Goal: Task Accomplishment & Management: Manage account settings

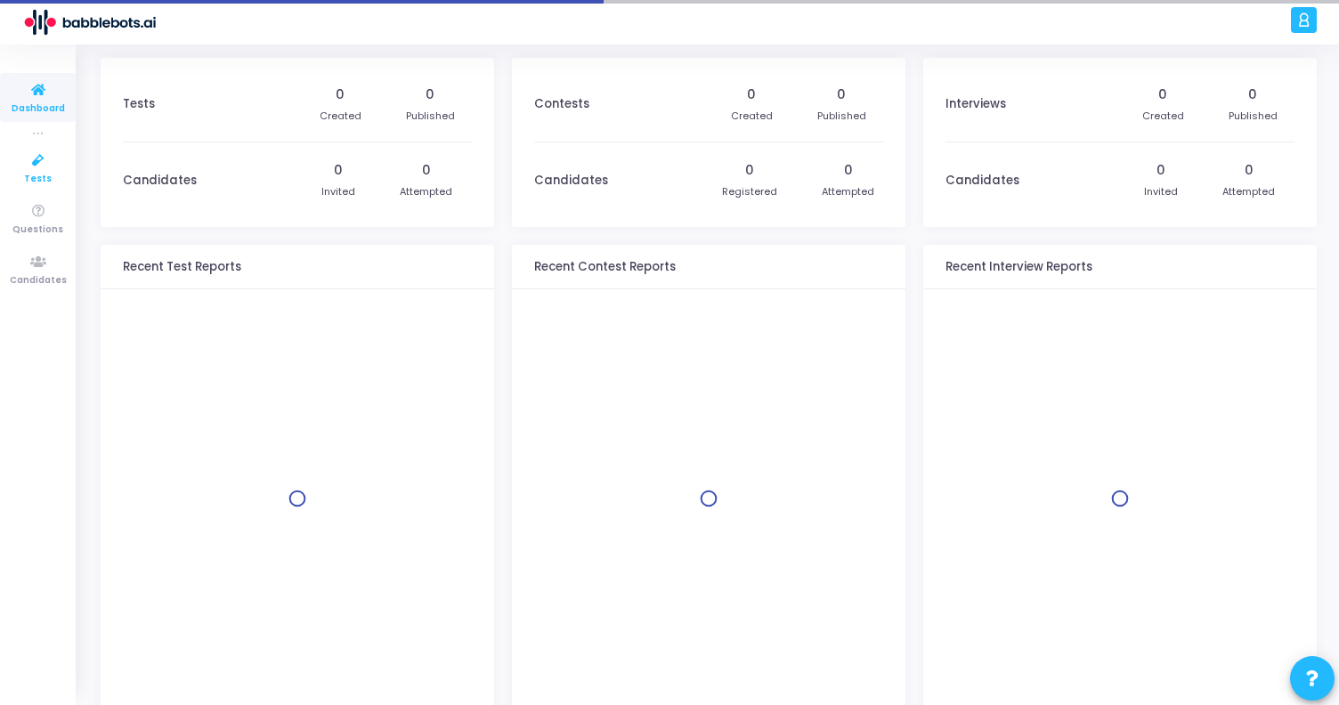
click at [35, 164] on icon at bounding box center [38, 161] width 37 height 22
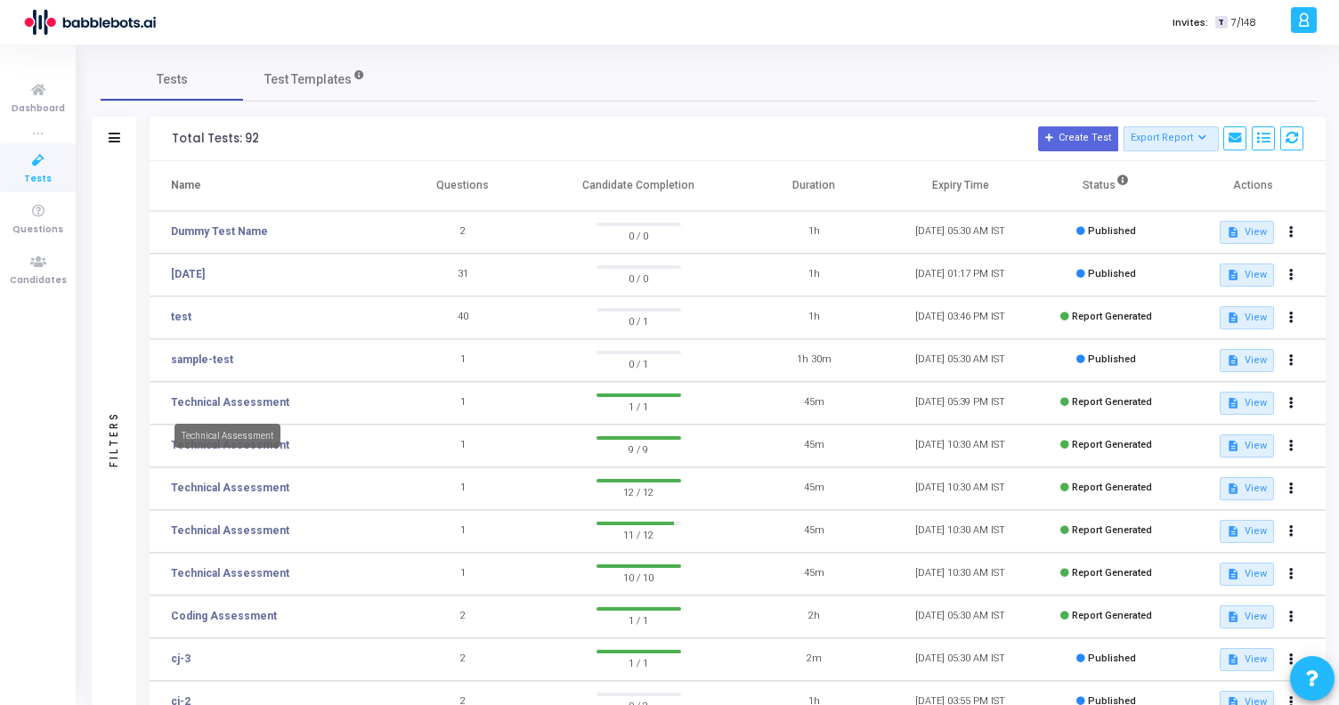
click at [284, 437] on mat-tooltip-component "Technical Assessment" at bounding box center [227, 435] width 131 height 49
click at [264, 446] on div "Technical Assessment" at bounding box center [228, 436] width 106 height 24
click at [233, 445] on link "Technical Assessment" at bounding box center [230, 445] width 118 height 16
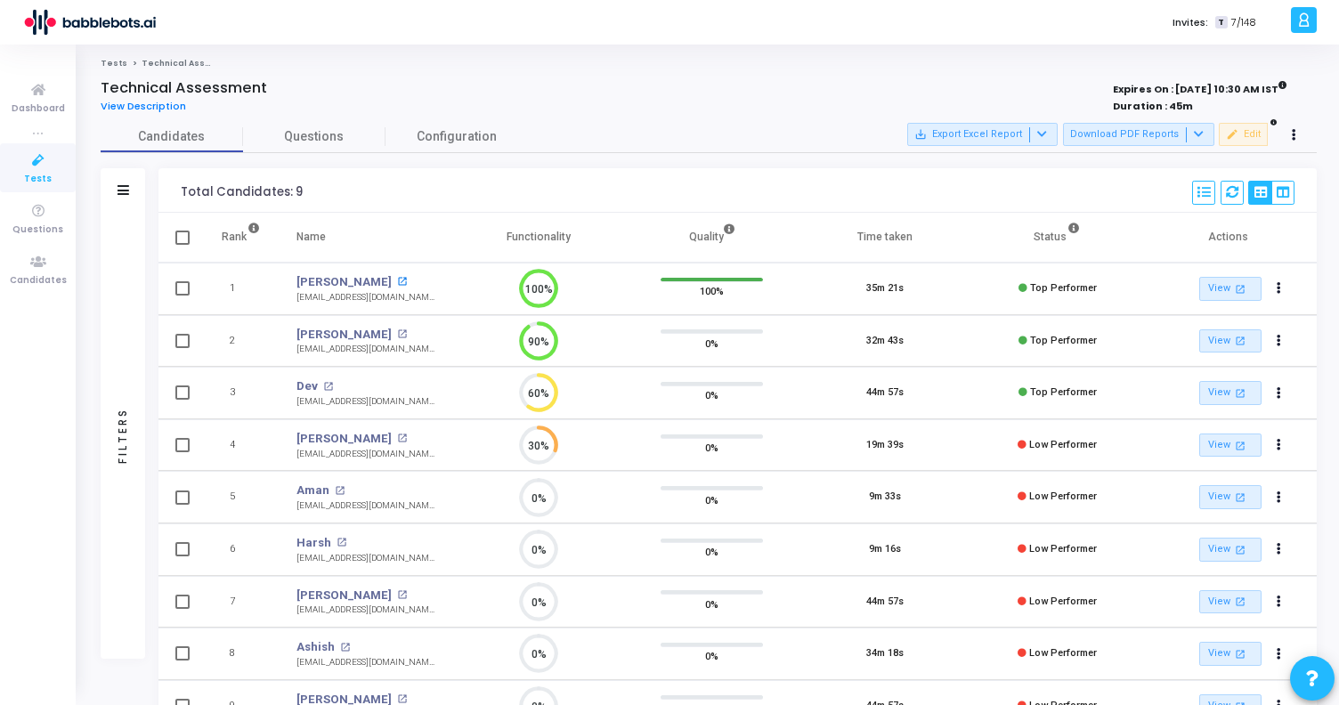
click at [397, 282] on mat-icon "open_in_new" at bounding box center [402, 282] width 10 height 10
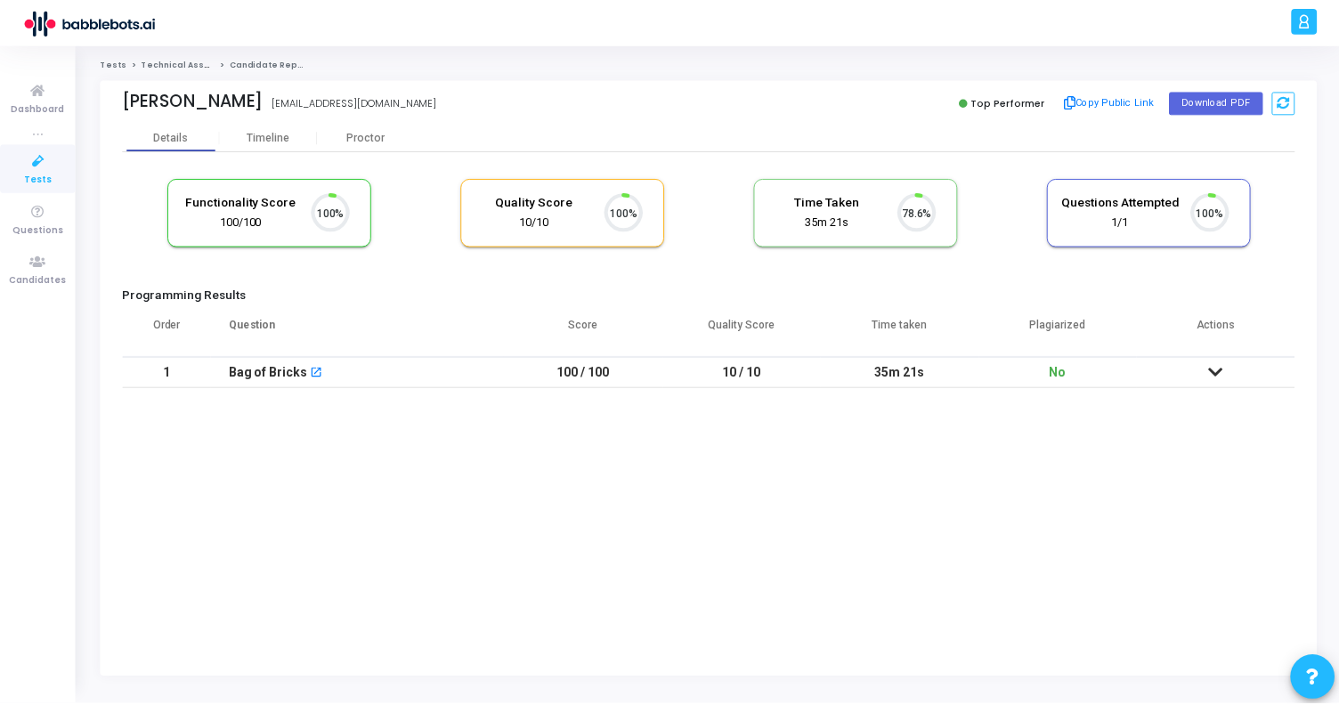
scroll to position [37, 45]
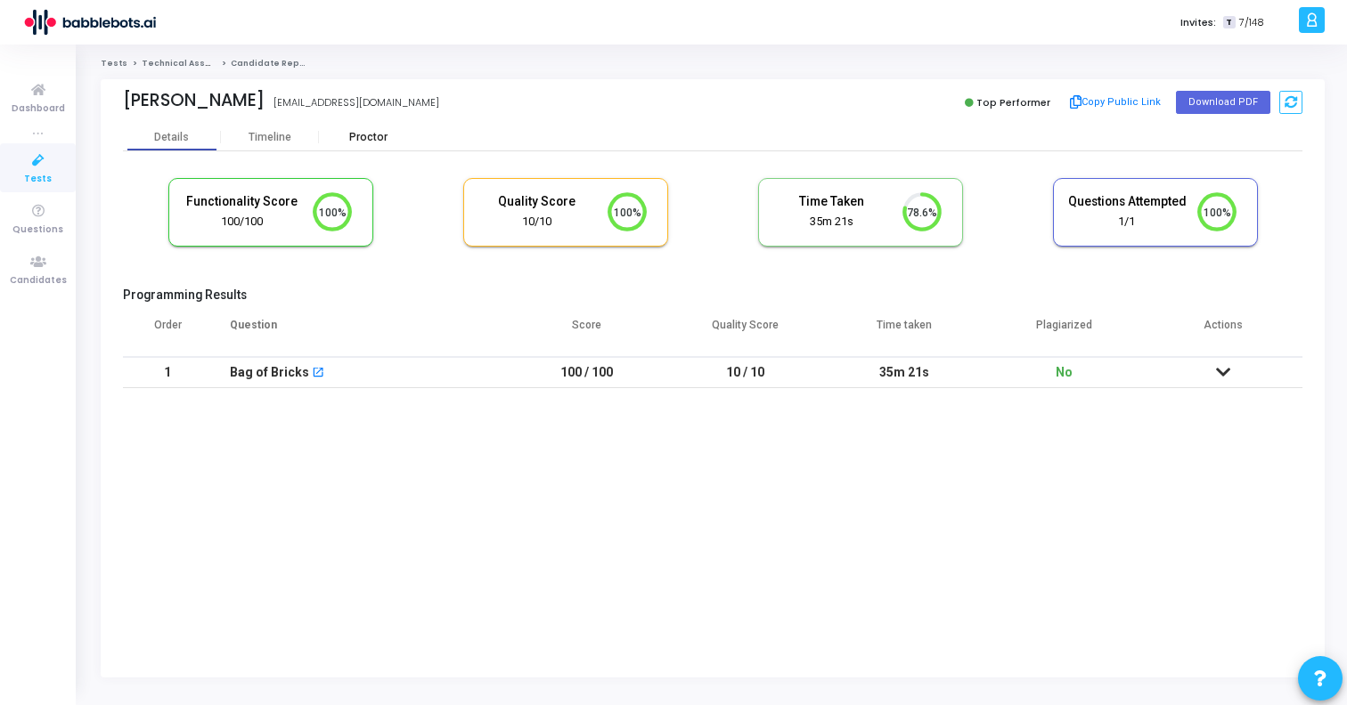
click at [350, 144] on div "Proctor" at bounding box center [368, 137] width 98 height 27
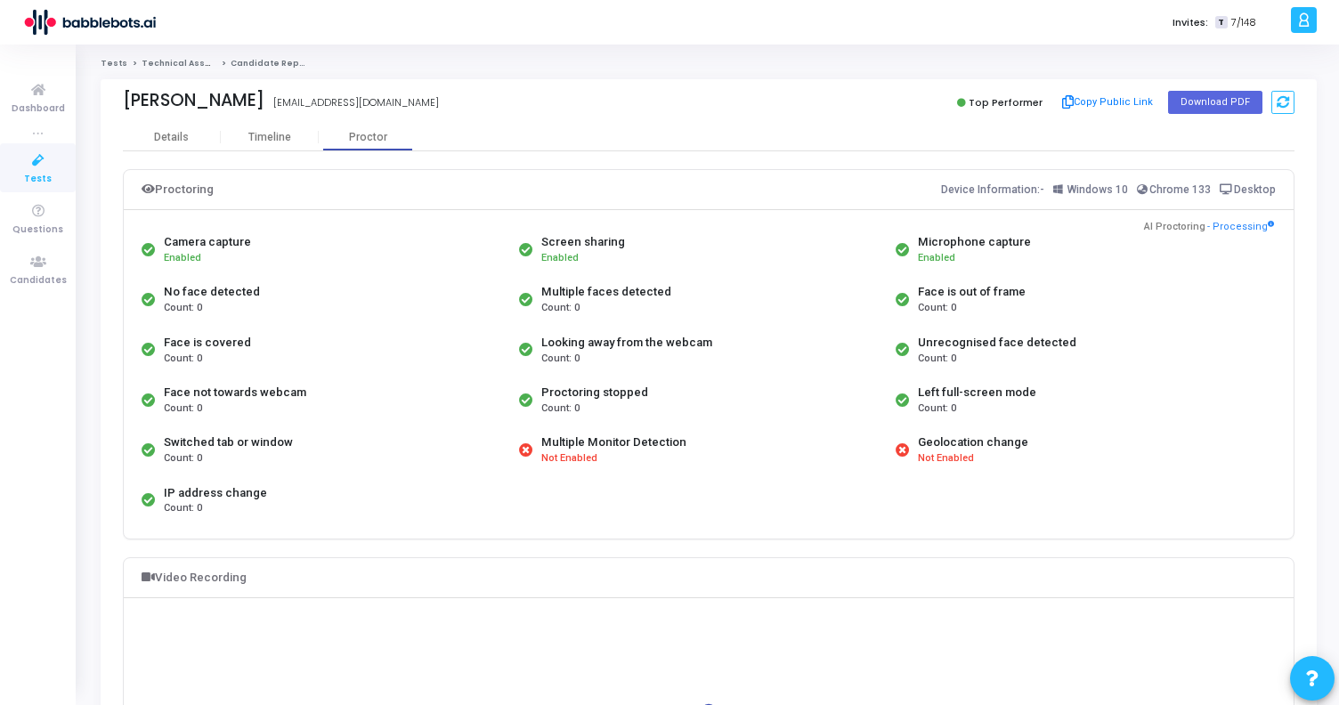
drag, startPoint x: 290, startPoint y: 444, endPoint x: 142, endPoint y: 445, distance: 148.7
click at [142, 445] on div "Switched tab or window Count: 0" at bounding box center [326, 450] width 378 height 50
drag, startPoint x: 197, startPoint y: 395, endPoint x: 323, endPoint y: 394, distance: 126.5
click at [323, 394] on div "Face not towards webcam Count: 0" at bounding box center [326, 400] width 378 height 50
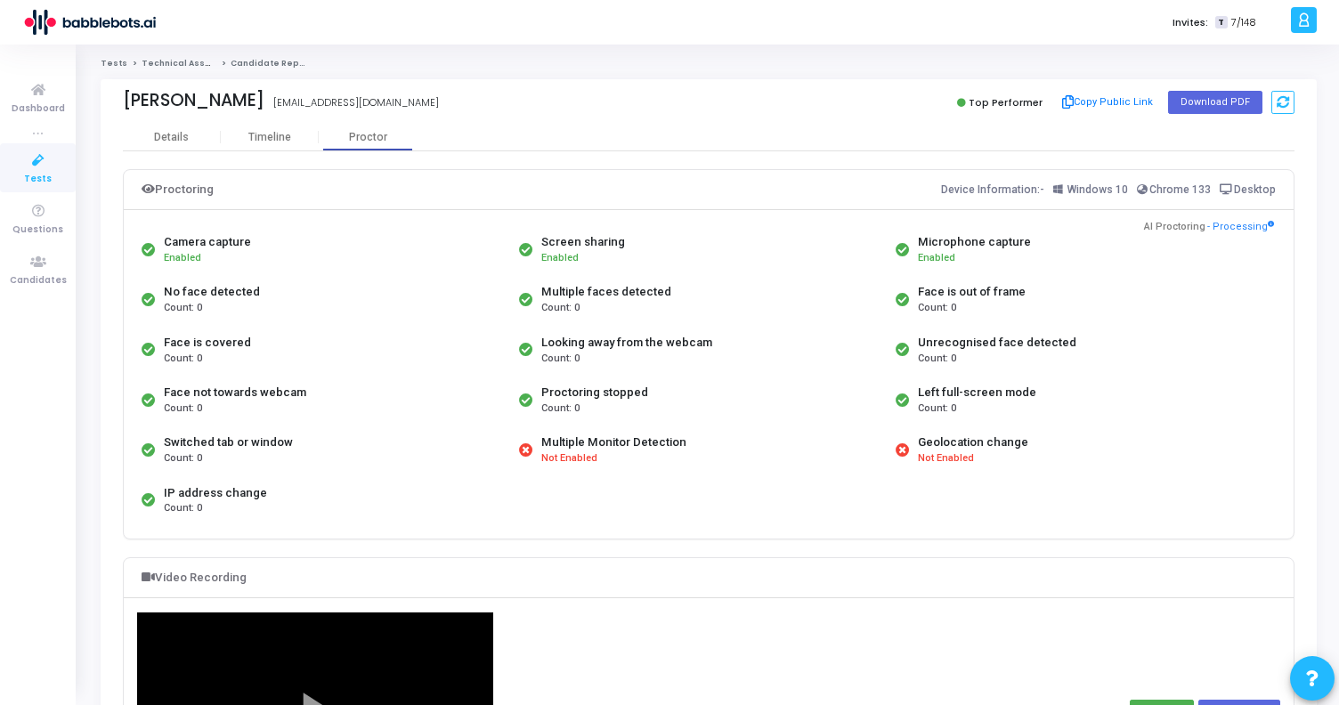
click at [320, 394] on div "Face not towards webcam Count: 0" at bounding box center [326, 400] width 378 height 50
drag, startPoint x: 320, startPoint y: 394, endPoint x: 192, endPoint y: 392, distance: 127.4
click at [192, 392] on div "Face not towards webcam Count: 0" at bounding box center [326, 400] width 378 height 50
drag, startPoint x: 565, startPoint y: 342, endPoint x: 698, endPoint y: 346, distance: 133.6
click at [698, 346] on div "Looking away from the webcam" at bounding box center [626, 343] width 171 height 18
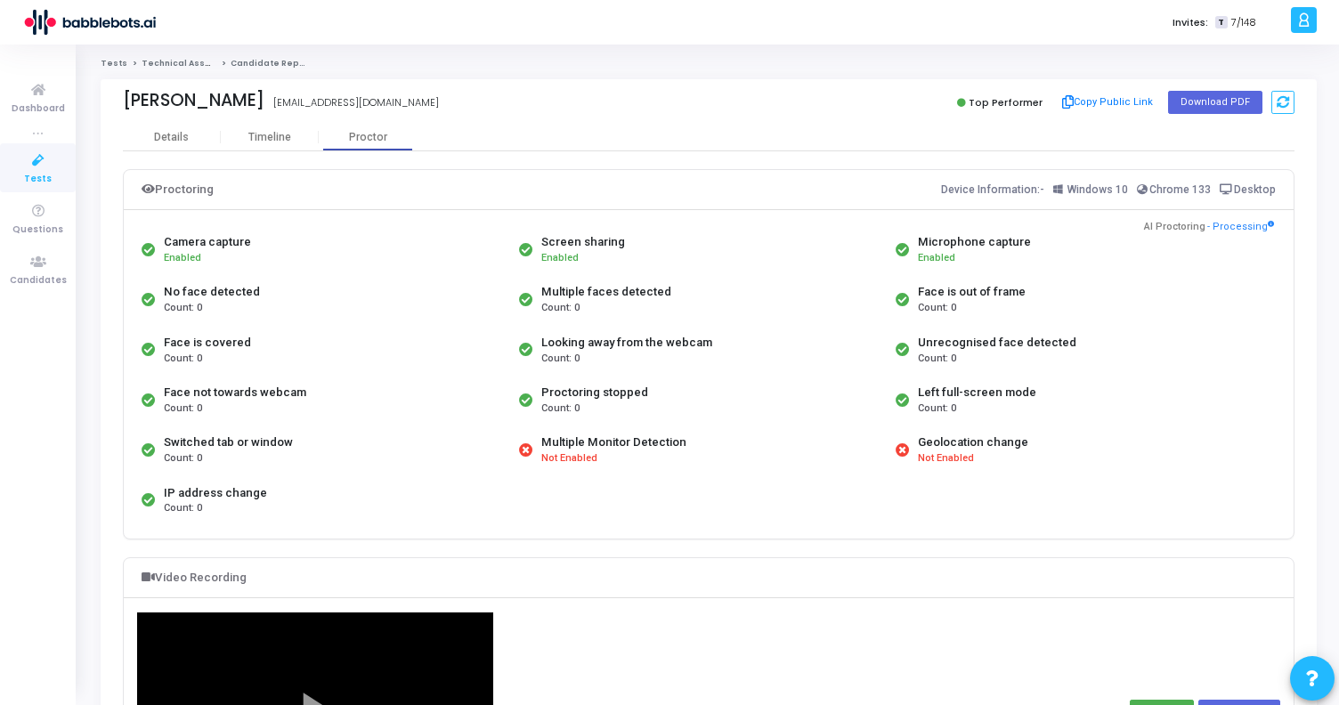
drag, startPoint x: 715, startPoint y: 338, endPoint x: 499, endPoint y: 338, distance: 216.4
click at [499, 338] on div "Camera capture Enabled Screen sharing Enabled Microphone capture Enabled No fac…" at bounding box center [708, 374] width 1143 height 301
click at [558, 340] on div "Looking away from the webcam" at bounding box center [626, 343] width 171 height 18
drag, startPoint x: 587, startPoint y: 298, endPoint x: 669, endPoint y: 298, distance: 81.9
click at [669, 298] on div "Multiple faces detected Count: 0" at bounding box center [704, 299] width 378 height 50
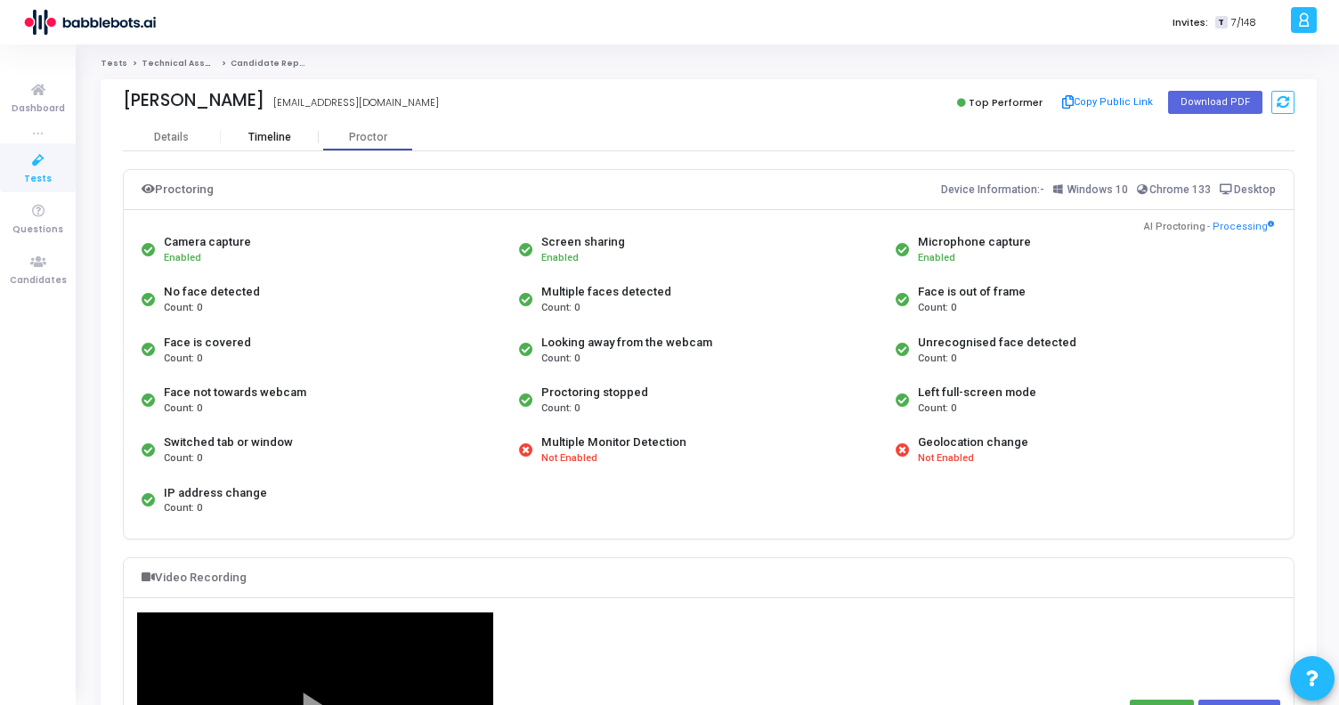
click at [265, 133] on div "Timeline" at bounding box center [269, 137] width 43 height 13
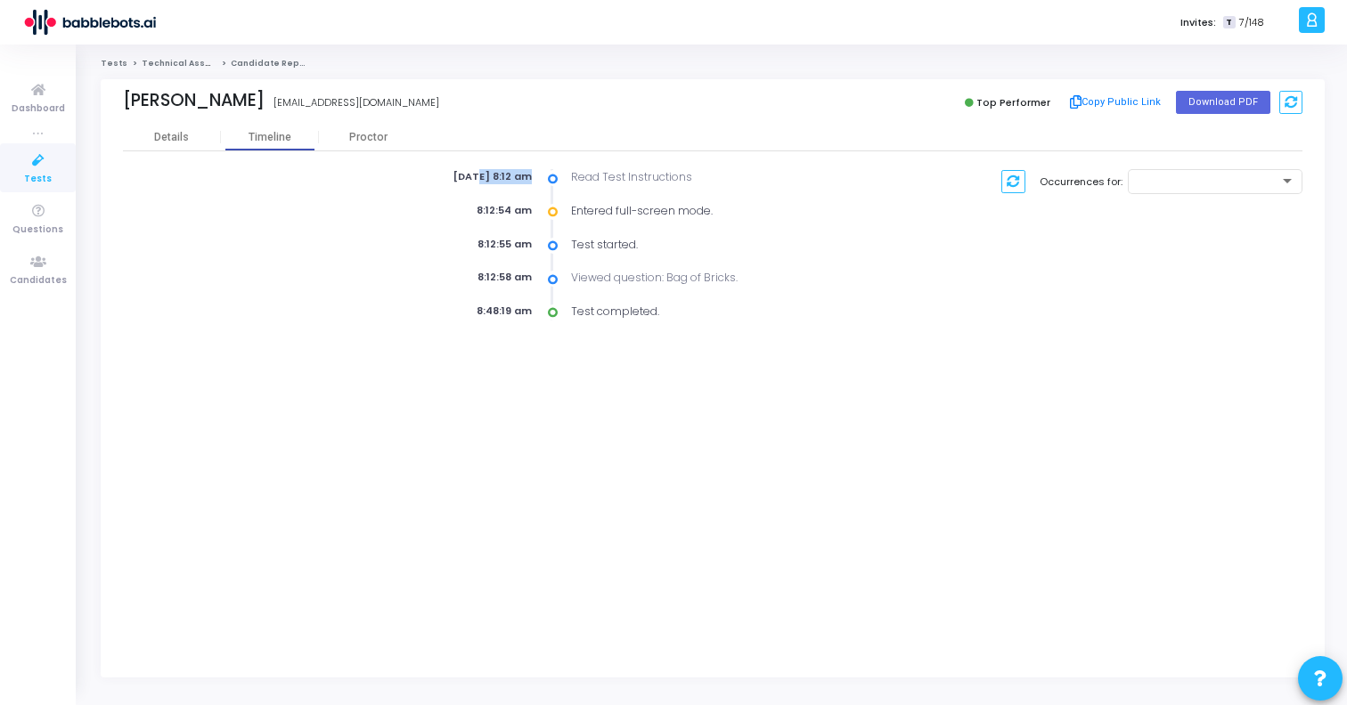
drag, startPoint x: 442, startPoint y: 175, endPoint x: 549, endPoint y: 175, distance: 106.9
click at [549, 175] on div "Aug 5th 2025, 8:12 am Read Test Instructions" at bounding box center [610, 177] width 585 height 17
click at [362, 139] on div "Proctor" at bounding box center [368, 137] width 98 height 13
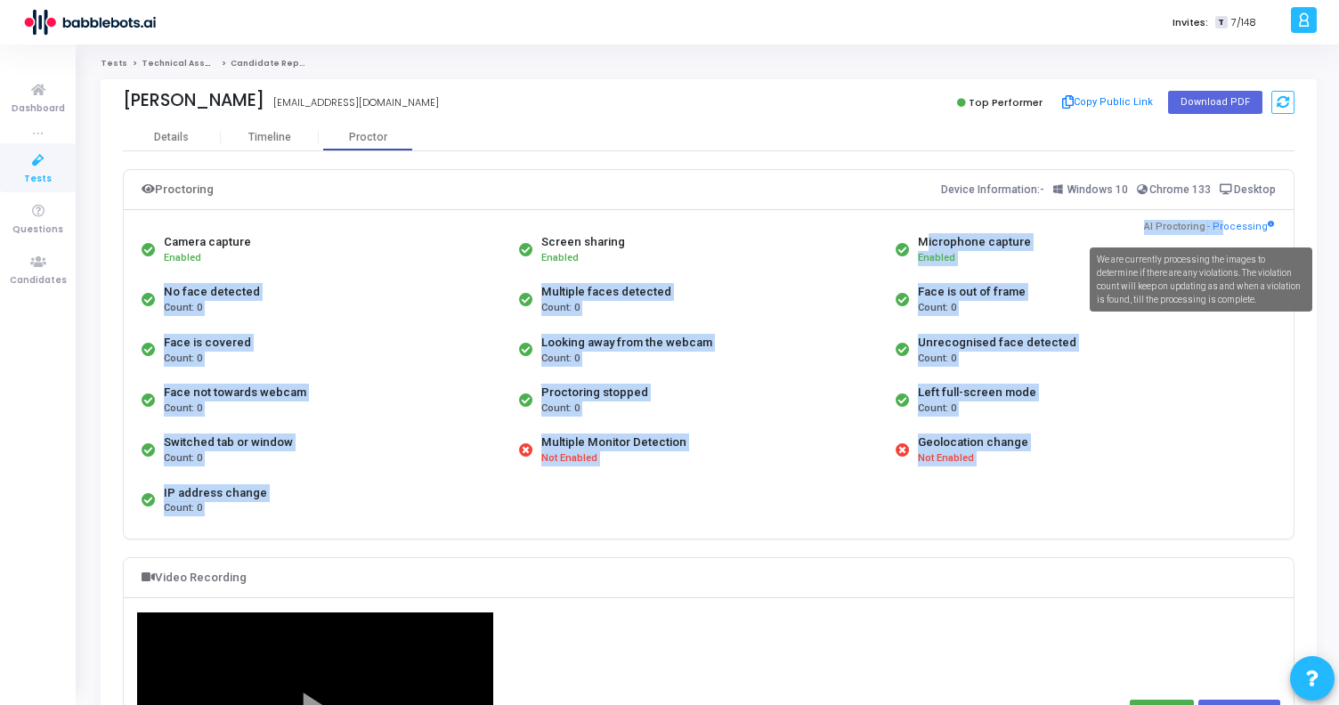
drag, startPoint x: 1220, startPoint y: 226, endPoint x: 1274, endPoint y: 225, distance: 54.3
click at [1274, 226] on div "Camera capture Enabled Screen sharing Enabled Microphone capture Enabled No fac…" at bounding box center [709, 375] width 1170 height 328
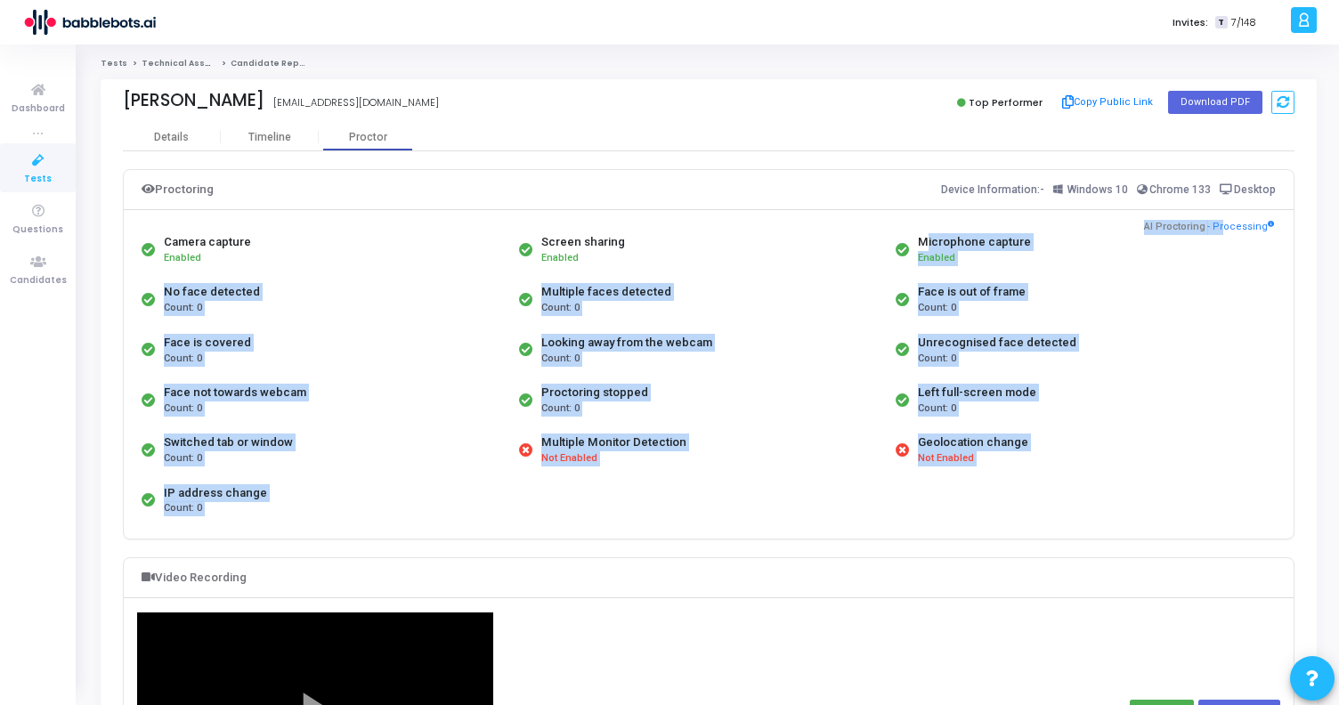
click at [1274, 225] on div "Camera capture Enabled Screen sharing Enabled Microphone capture Enabled No fac…" at bounding box center [708, 374] width 1143 height 301
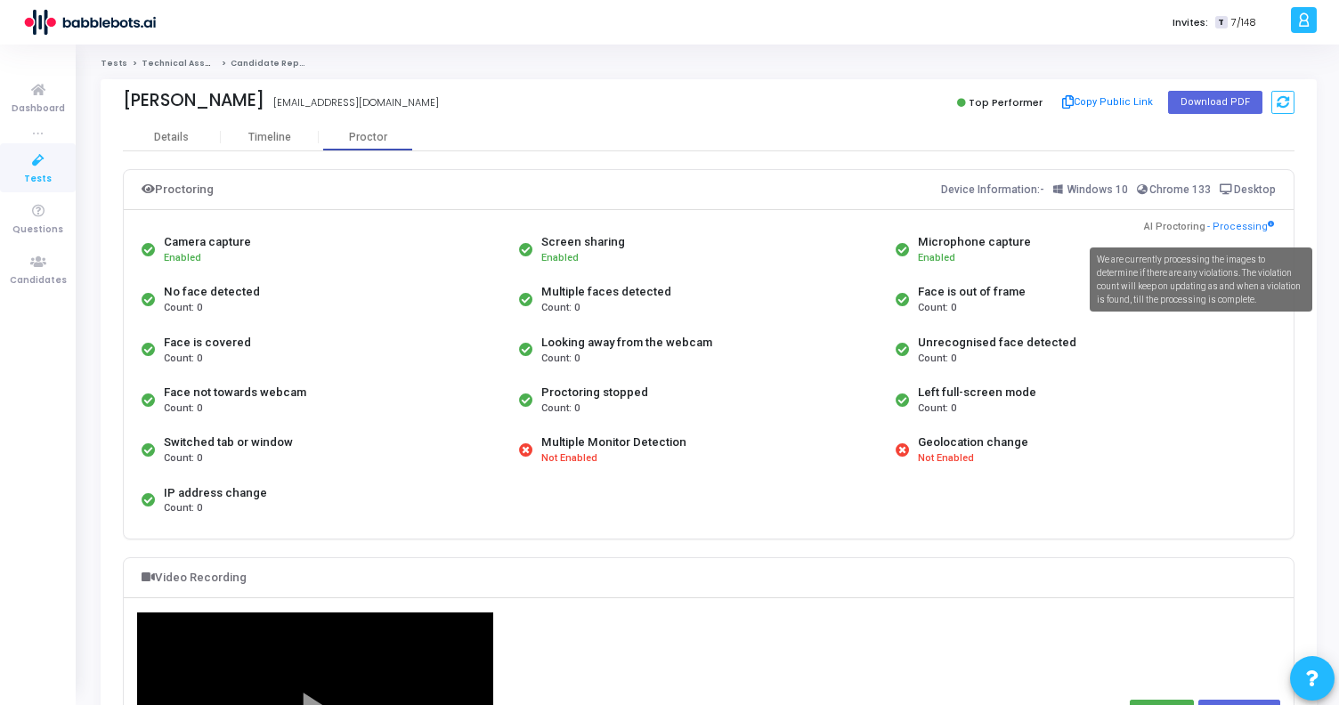
drag, startPoint x: 1274, startPoint y: 225, endPoint x: 1229, endPoint y: 224, distance: 45.4
click at [1229, 224] on div "Camera capture Enabled Screen sharing Enabled Microphone capture Enabled No fac…" at bounding box center [709, 375] width 1170 height 328
click at [1248, 232] on span "- Processing" at bounding box center [1241, 227] width 67 height 15
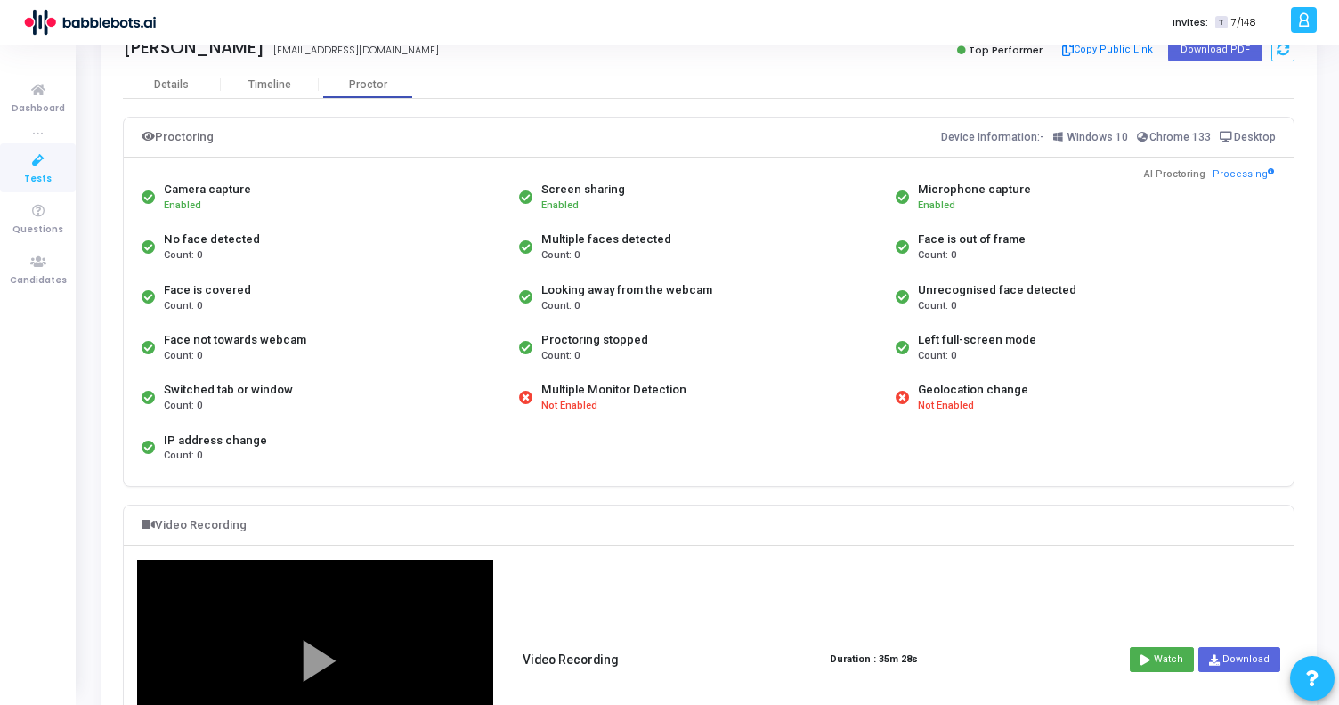
scroll to position [54, 0]
drag, startPoint x: 582, startPoint y: 351, endPoint x: 540, endPoint y: 288, distance: 75.8
click at [540, 288] on div "Camera capture Enabled Screen sharing Enabled Microphone capture Enabled No fac…" at bounding box center [708, 320] width 1143 height 301
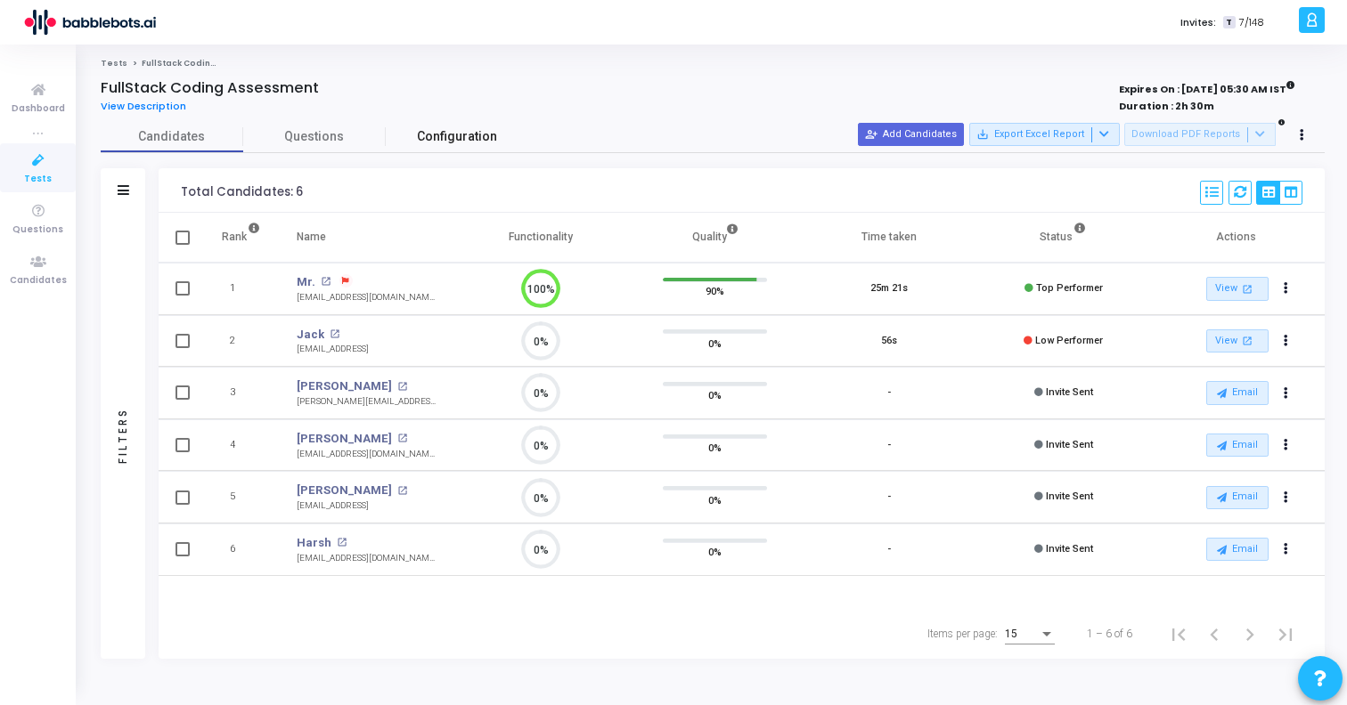
click at [451, 133] on span "Configuration" at bounding box center [457, 136] width 80 height 19
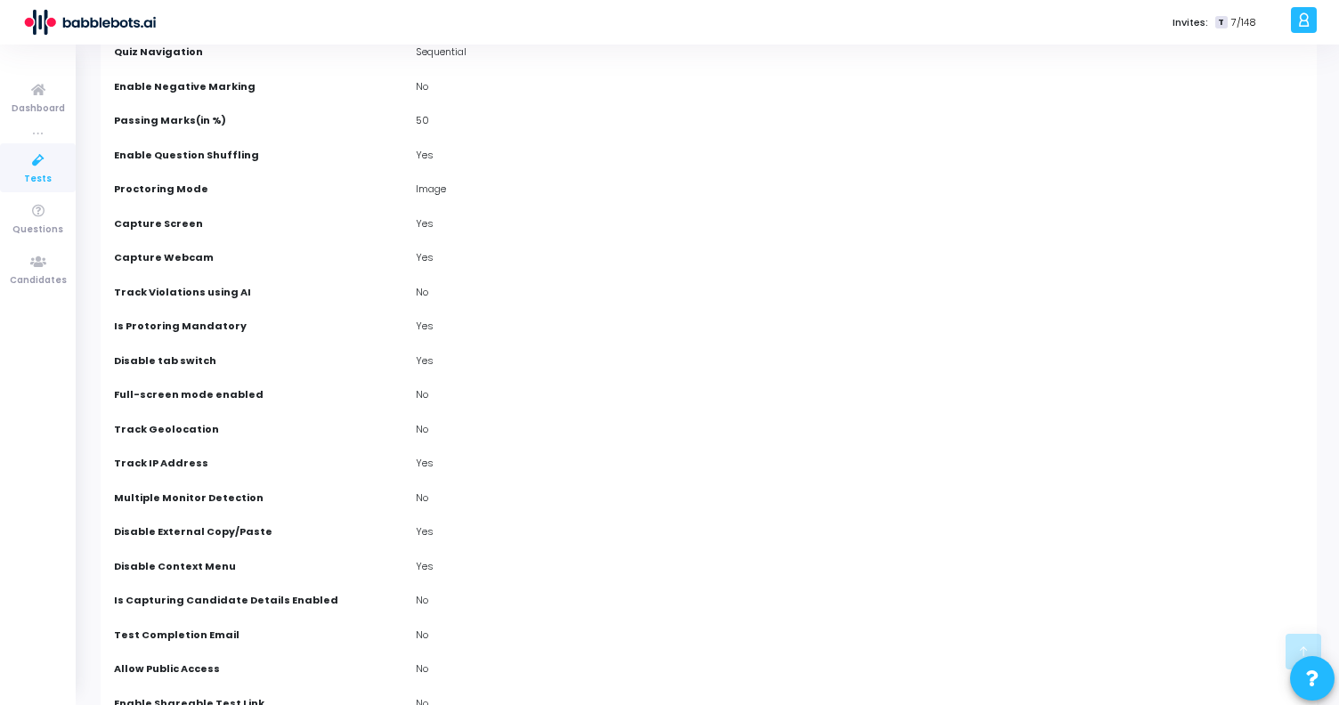
scroll to position [435, 0]
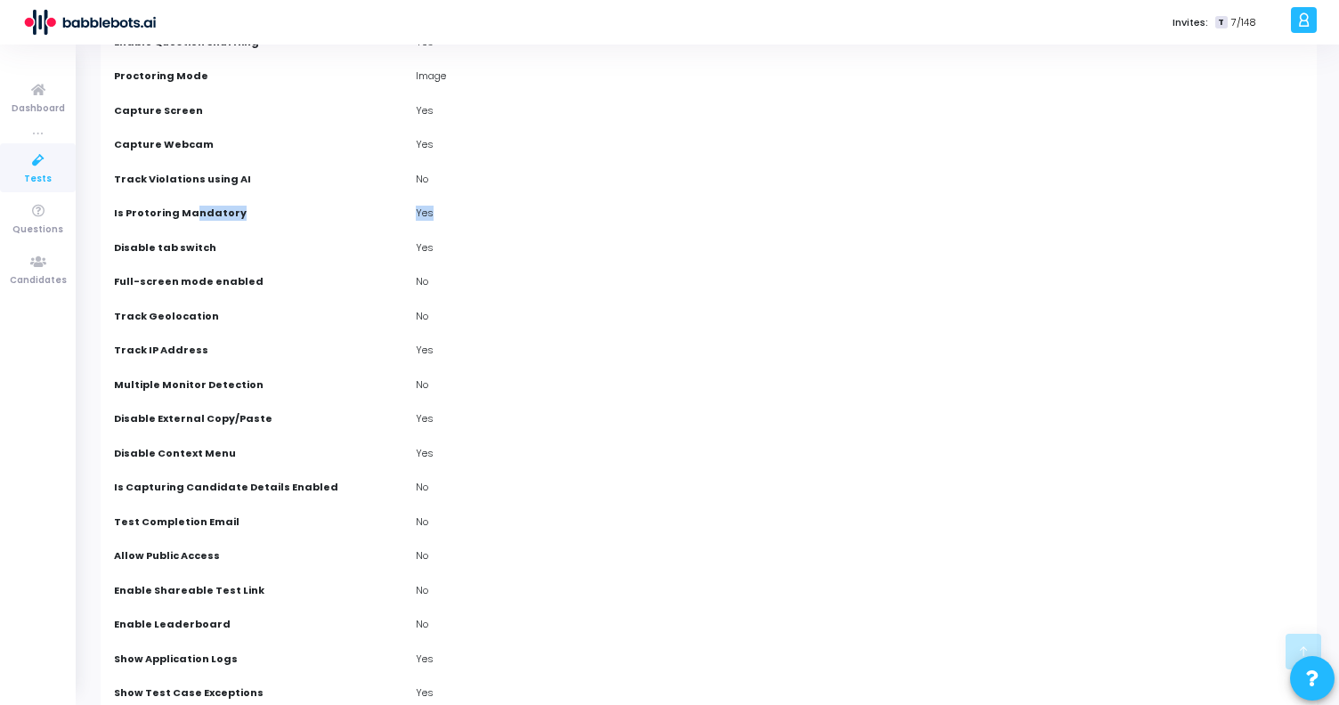
drag, startPoint x: 189, startPoint y: 209, endPoint x: 503, endPoint y: 212, distance: 314.4
click at [503, 212] on div "Is Protoring Mandatory Yes" at bounding box center [709, 216] width 1208 height 20
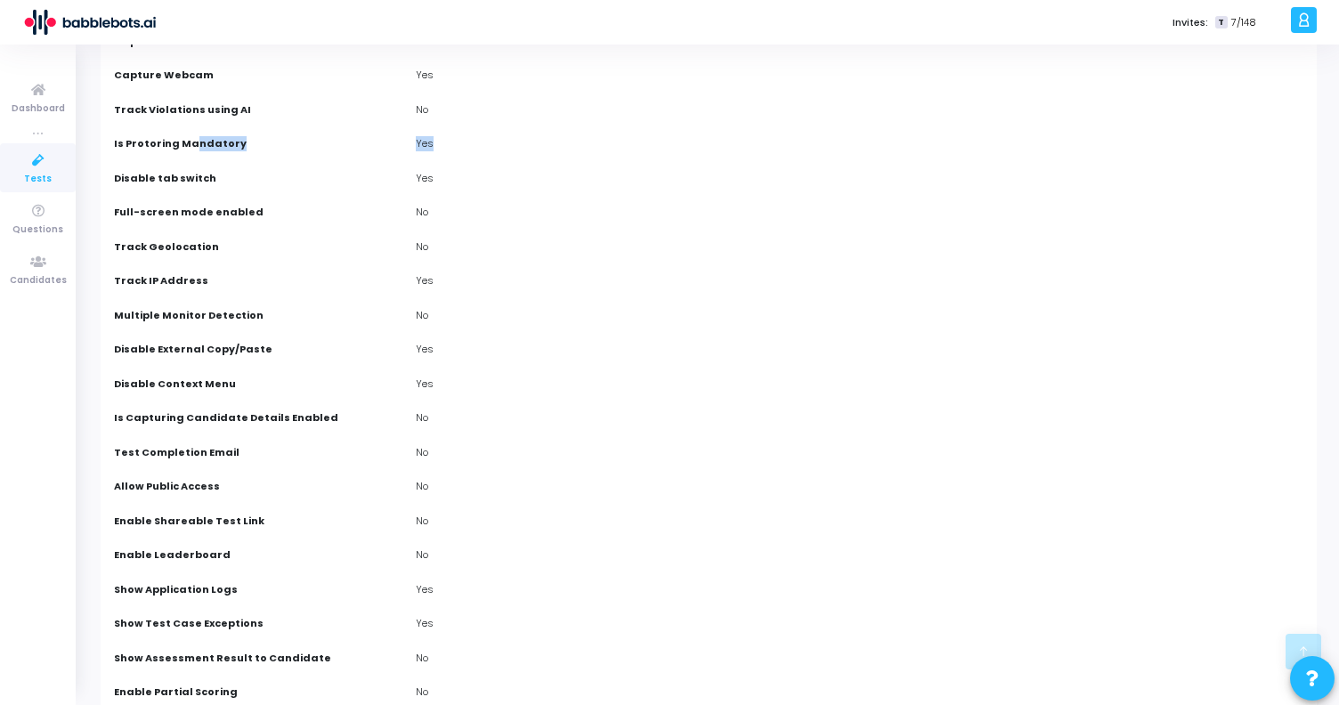
scroll to position [456, 0]
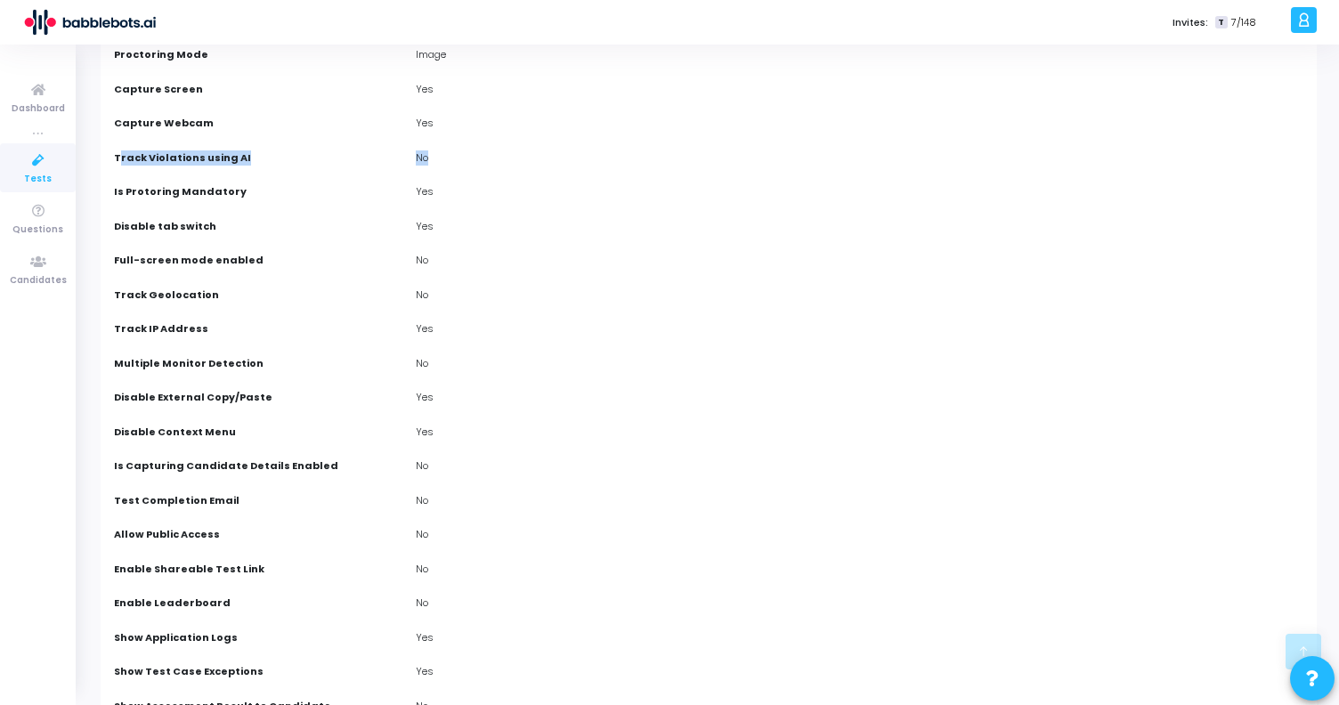
drag, startPoint x: 426, startPoint y: 160, endPoint x: 116, endPoint y: 155, distance: 310.0
click at [116, 155] on div "Track Violations using AI No" at bounding box center [709, 161] width 1208 height 20
click at [226, 155] on label "Track Violations using AI" at bounding box center [182, 158] width 137 height 15
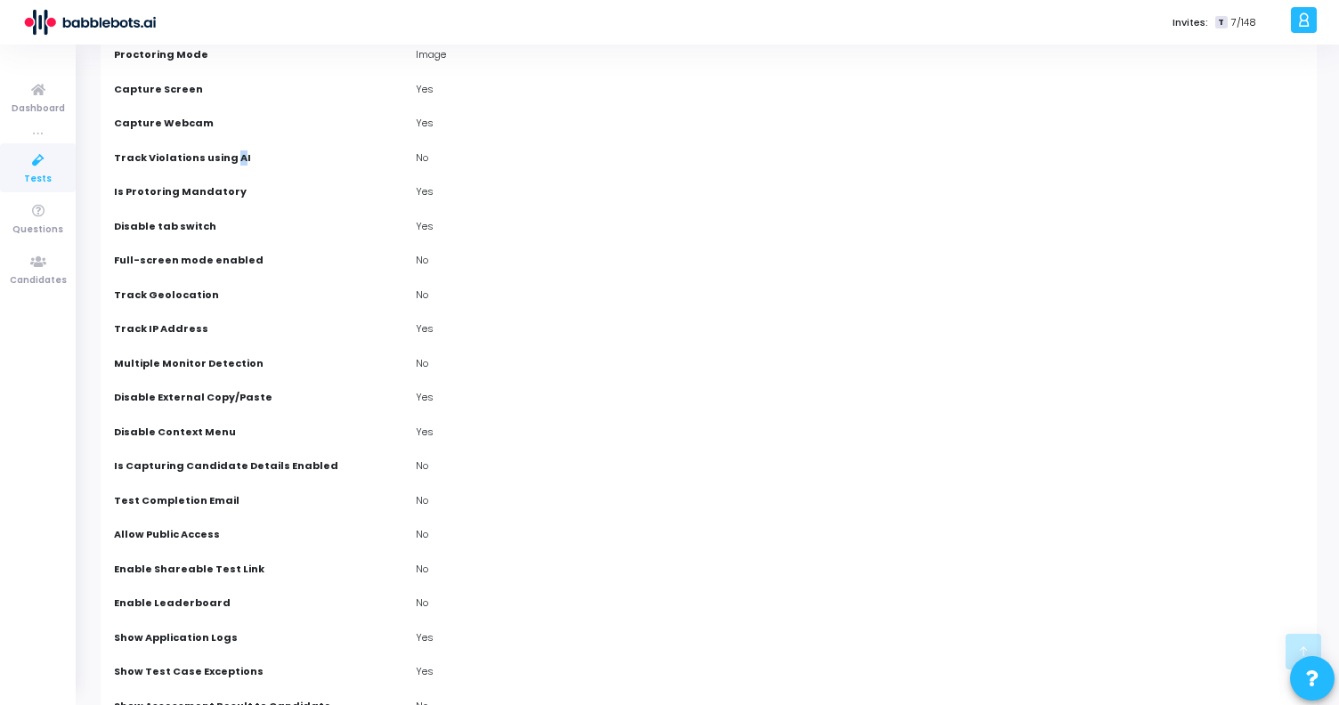
click at [226, 155] on label "Track Violations using AI" at bounding box center [182, 158] width 137 height 15
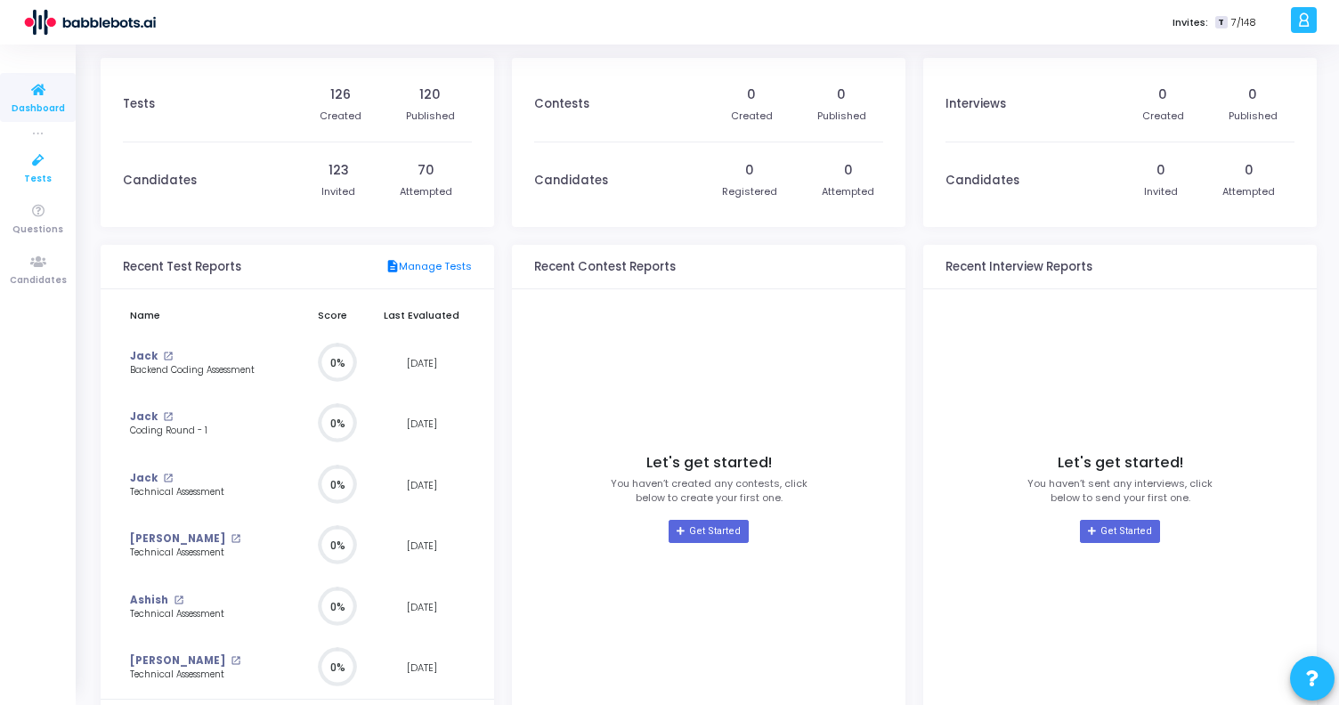
click at [34, 164] on icon at bounding box center [38, 161] width 37 height 22
